Goal: Find specific page/section: Find specific page/section

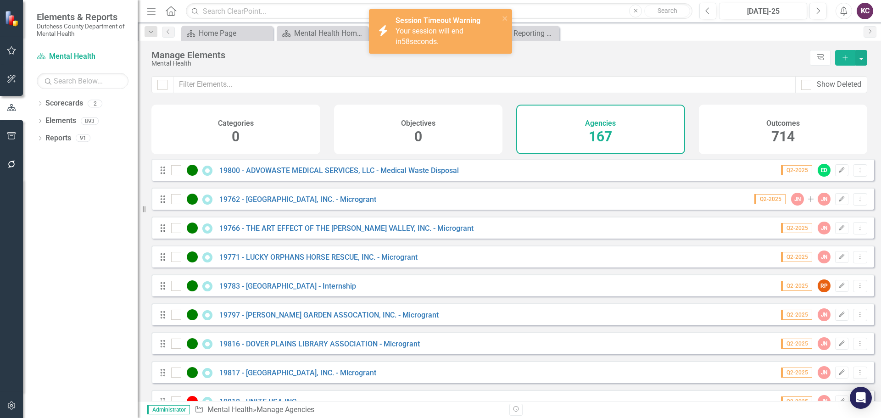
click at [664, 64] on div "Mental Health" at bounding box center [478, 63] width 654 height 7
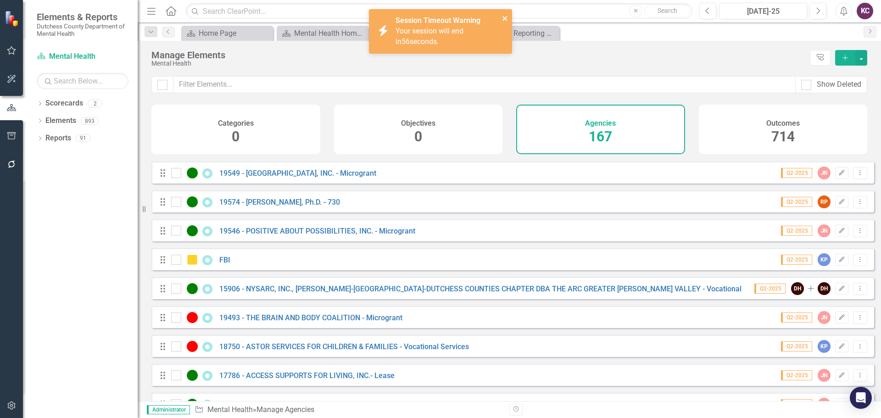
click at [503, 19] on icon "close" at bounding box center [505, 18] width 6 height 7
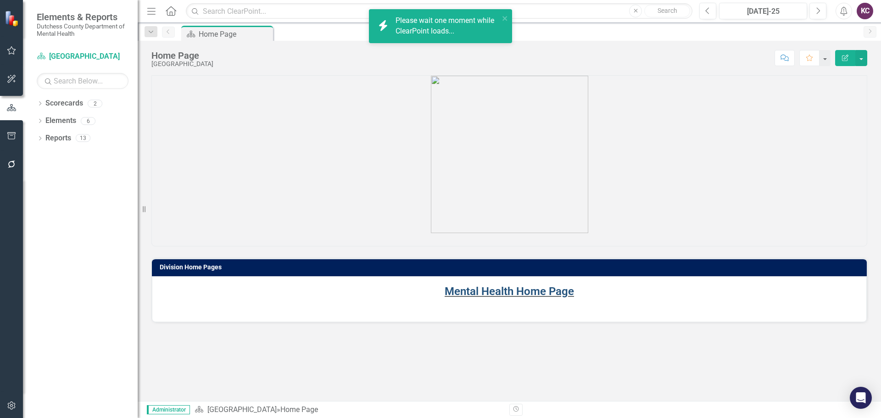
click at [498, 287] on link "Mental Health Home Page" at bounding box center [509, 291] width 129 height 13
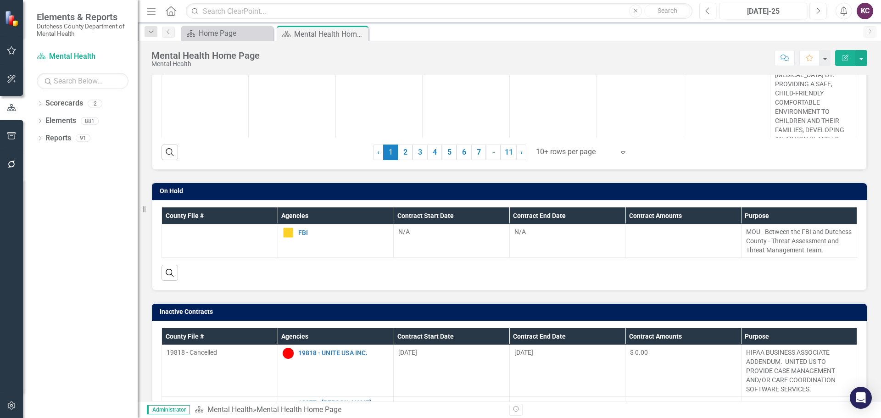
scroll to position [321, 0]
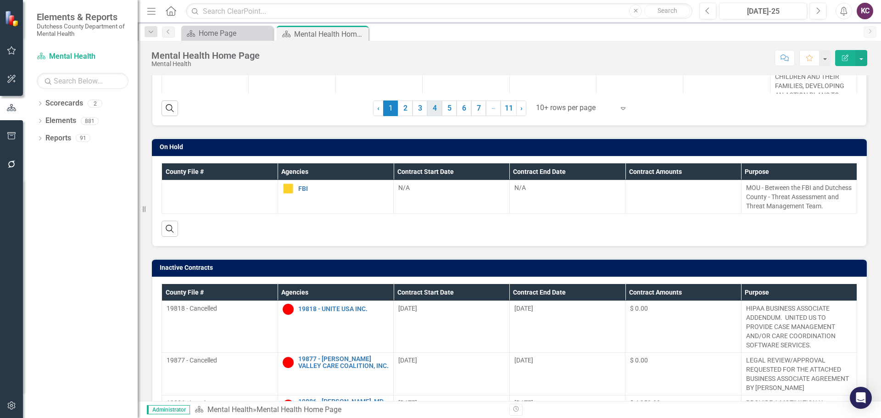
click at [431, 108] on link "4" at bounding box center [434, 108] width 15 height 16
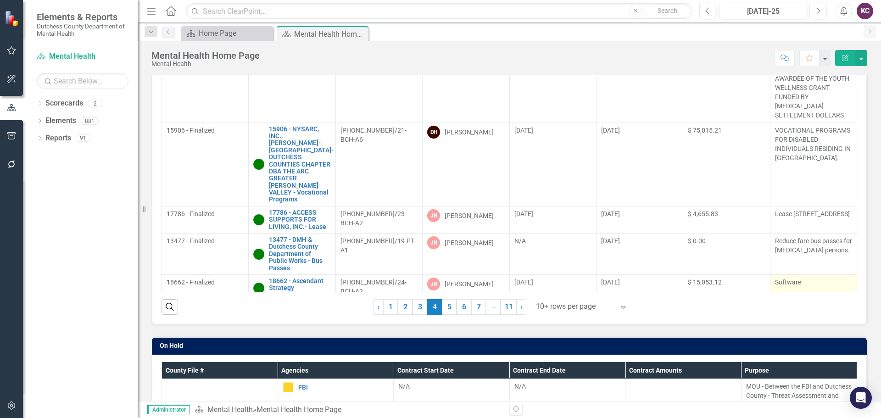
scroll to position [138, 0]
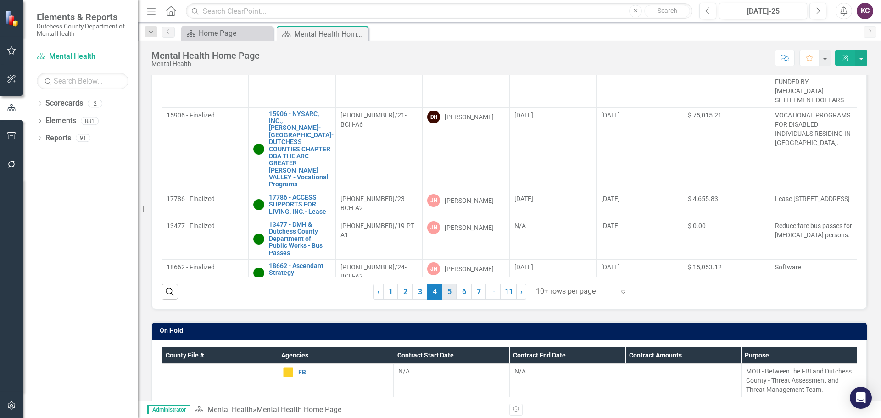
click at [445, 293] on link "5" at bounding box center [449, 292] width 15 height 16
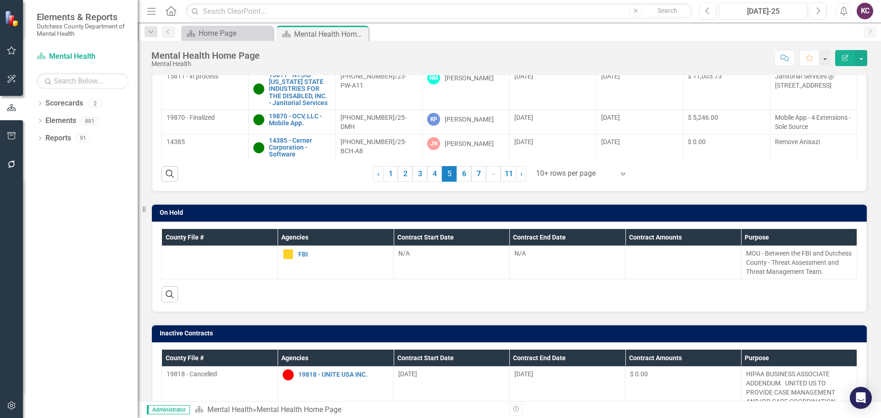
scroll to position [250, 0]
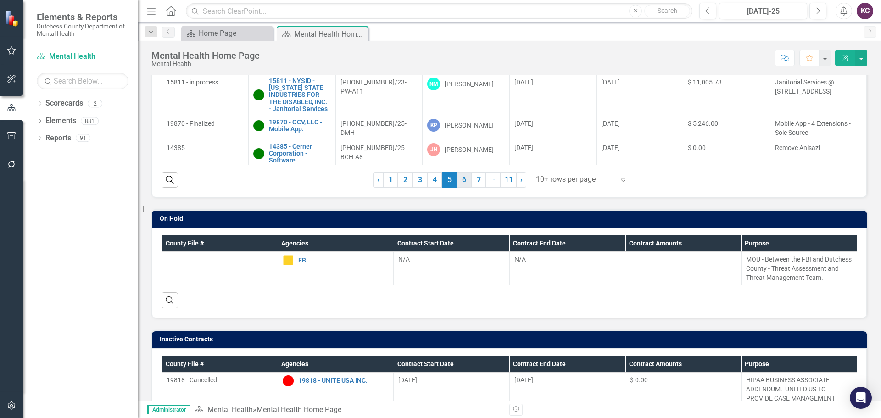
click at [464, 180] on link "6" at bounding box center [464, 180] width 15 height 16
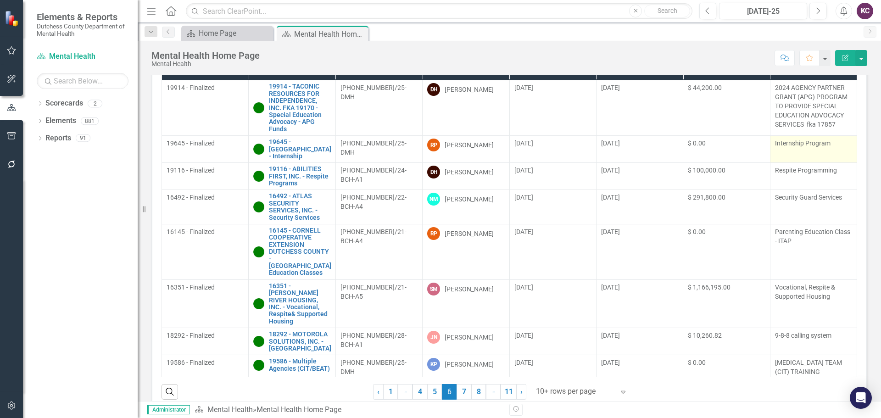
scroll to position [39, 0]
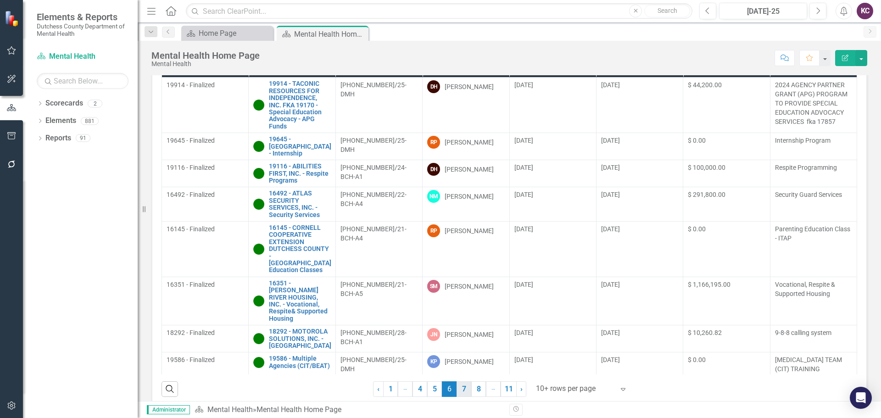
click at [462, 385] on link "7" at bounding box center [464, 389] width 15 height 16
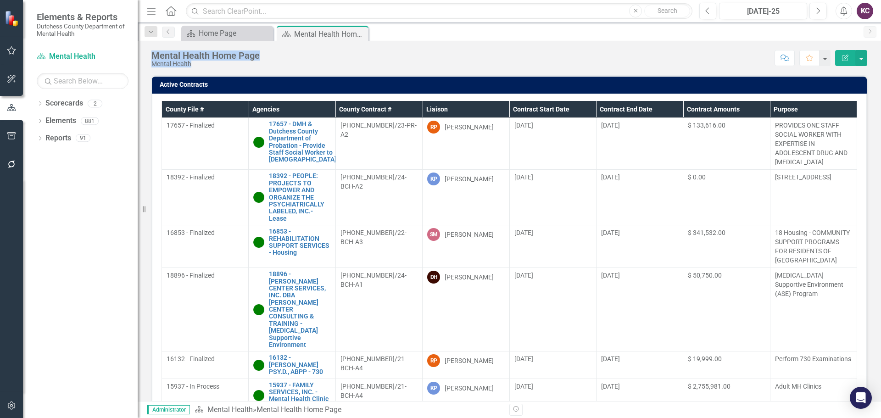
drag, startPoint x: 155, startPoint y: 54, endPoint x: 210, endPoint y: 66, distance: 56.3
click at [210, 66] on div "Mental Health Home Page Mental Health" at bounding box center [205, 58] width 108 height 17
click at [204, 67] on div "Mental Health" at bounding box center [205, 64] width 108 height 7
click at [195, 62] on div "Mental Health" at bounding box center [205, 64] width 108 height 7
click at [181, 58] on div "Mental Health Home Page" at bounding box center [205, 55] width 108 height 10
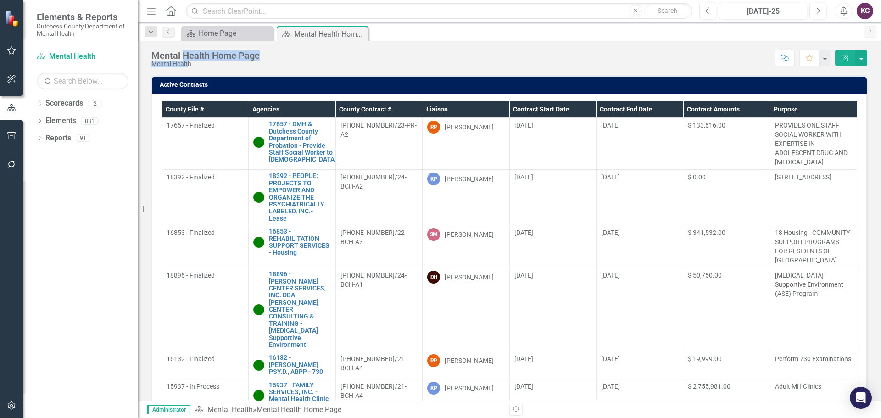
drag, startPoint x: 189, startPoint y: 65, endPoint x: 184, endPoint y: 56, distance: 9.7
click at [184, 56] on div "Mental Health Home Page Mental Health" at bounding box center [205, 58] width 108 height 17
click at [172, 72] on div "Mental Health Home Page Mental Health Score: N/A Jul-25 Completed Comment Favor…" at bounding box center [509, 221] width 743 height 360
click at [174, 64] on div "Mental Health" at bounding box center [205, 64] width 108 height 7
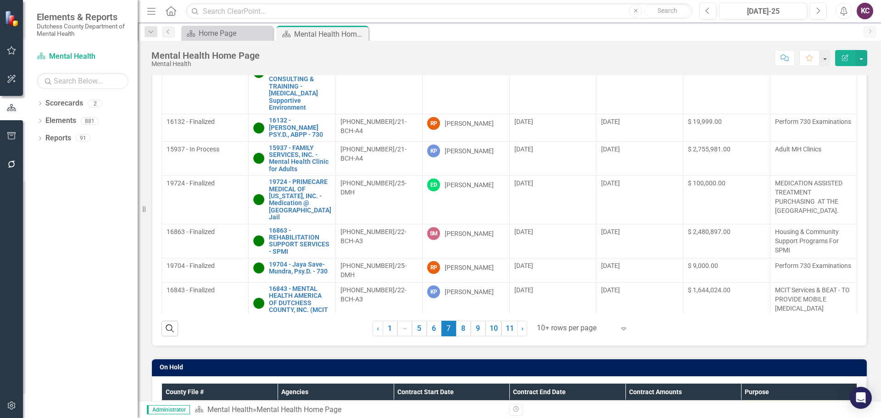
scroll to position [275, 0]
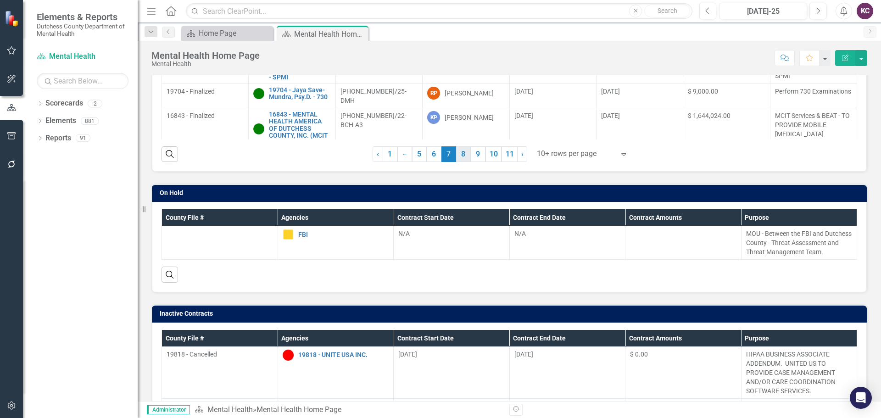
click at [456, 150] on link "8" at bounding box center [463, 154] width 15 height 16
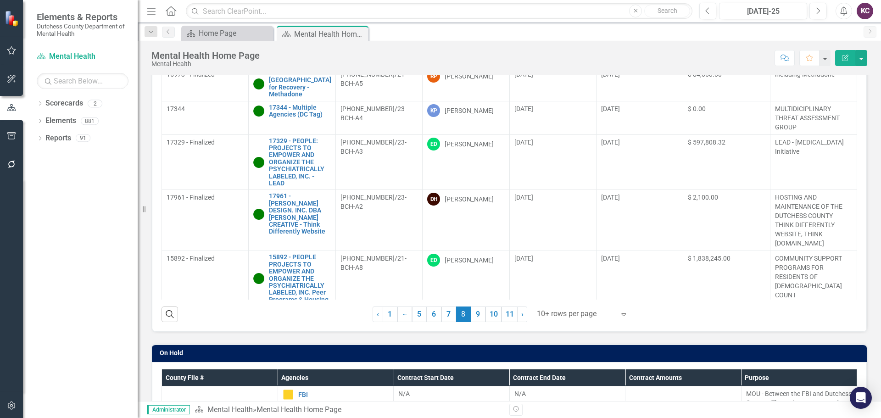
scroll to position [140, 0]
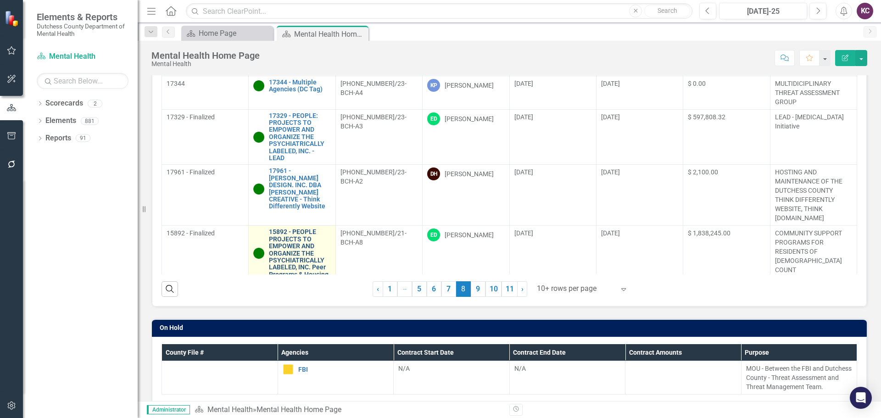
click at [291, 241] on link "15892 - PEOPLE PROJECTS TO EMPOWER AND ORGANIZE THE PSYCHIATRICALLY LABELED, IN…" at bounding box center [299, 253] width 61 height 50
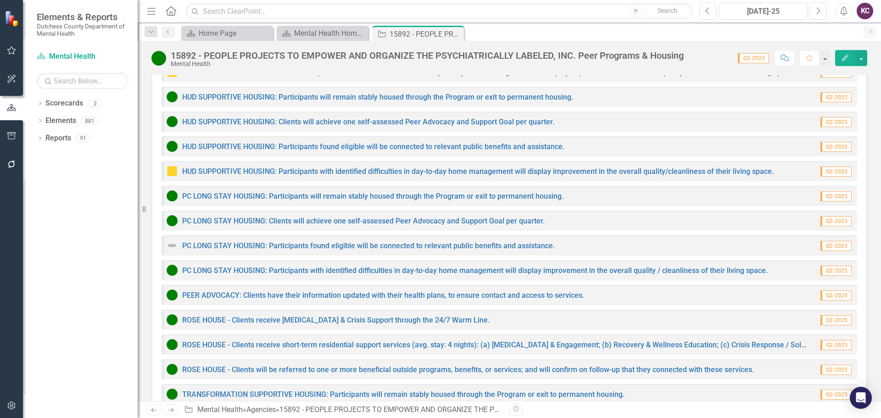
scroll to position [2340, 0]
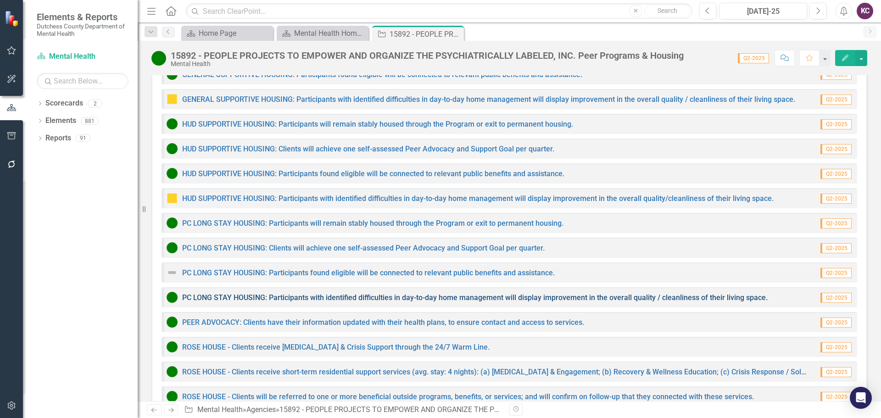
click at [241, 293] on link "PC LONG STAY HOUSING: Participants with identified difficulties in day-to-day h…" at bounding box center [474, 297] width 585 height 9
